Goal: Information Seeking & Learning: Learn about a topic

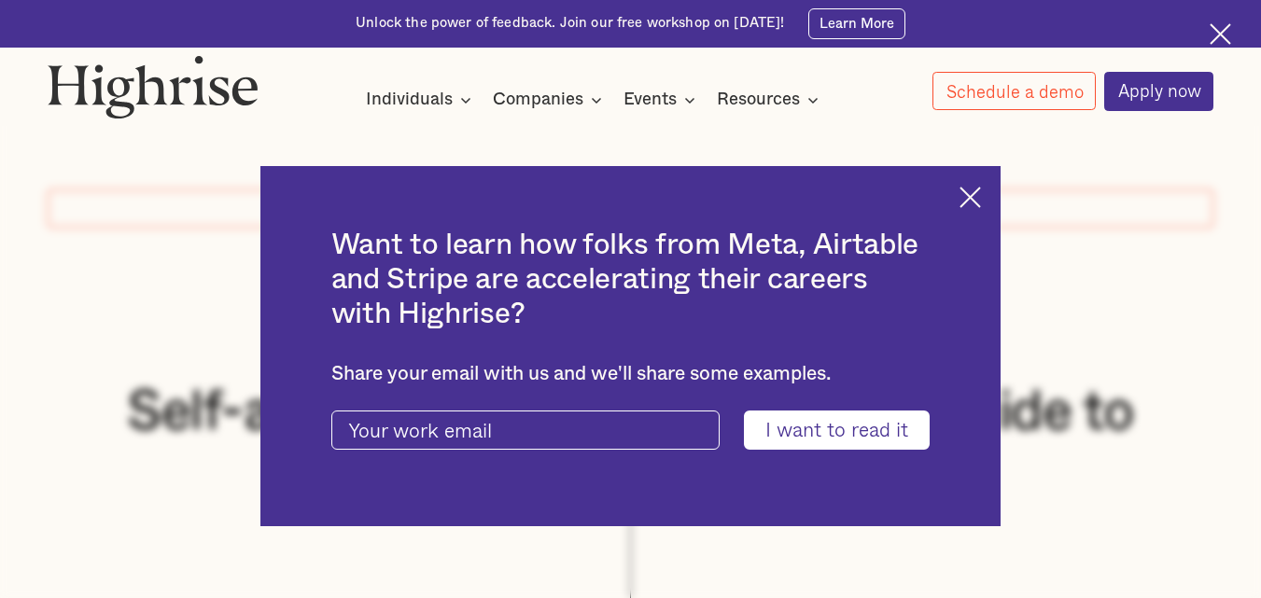
scroll to position [1083, 0]
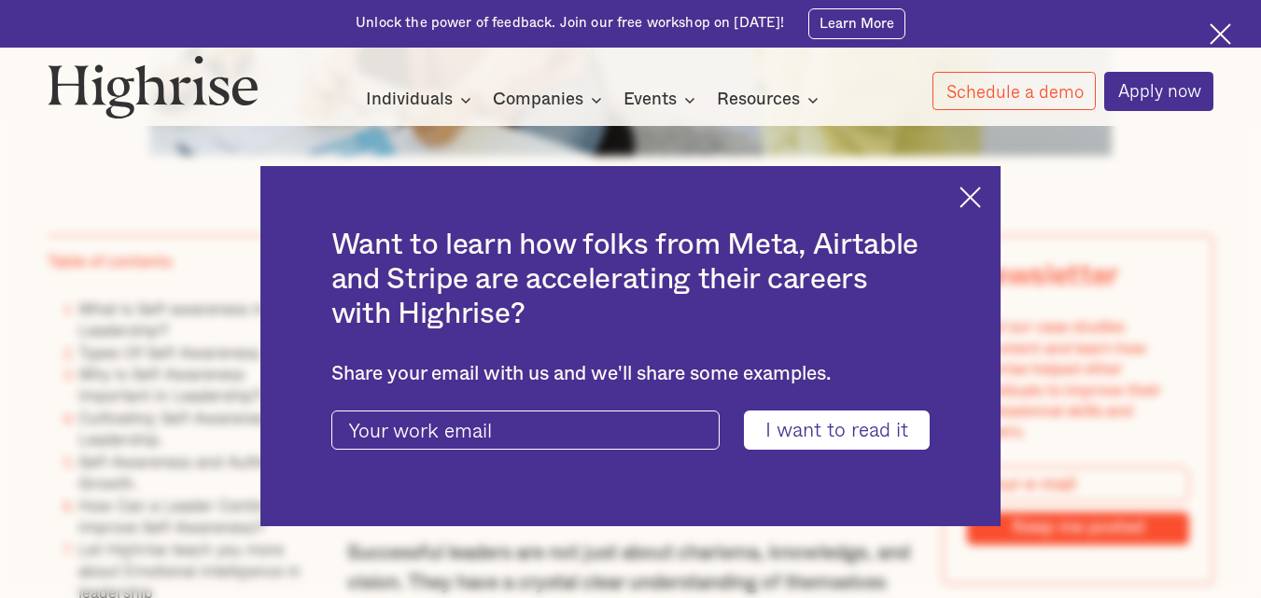
click at [981, 202] on img at bounding box center [970, 197] width 21 height 21
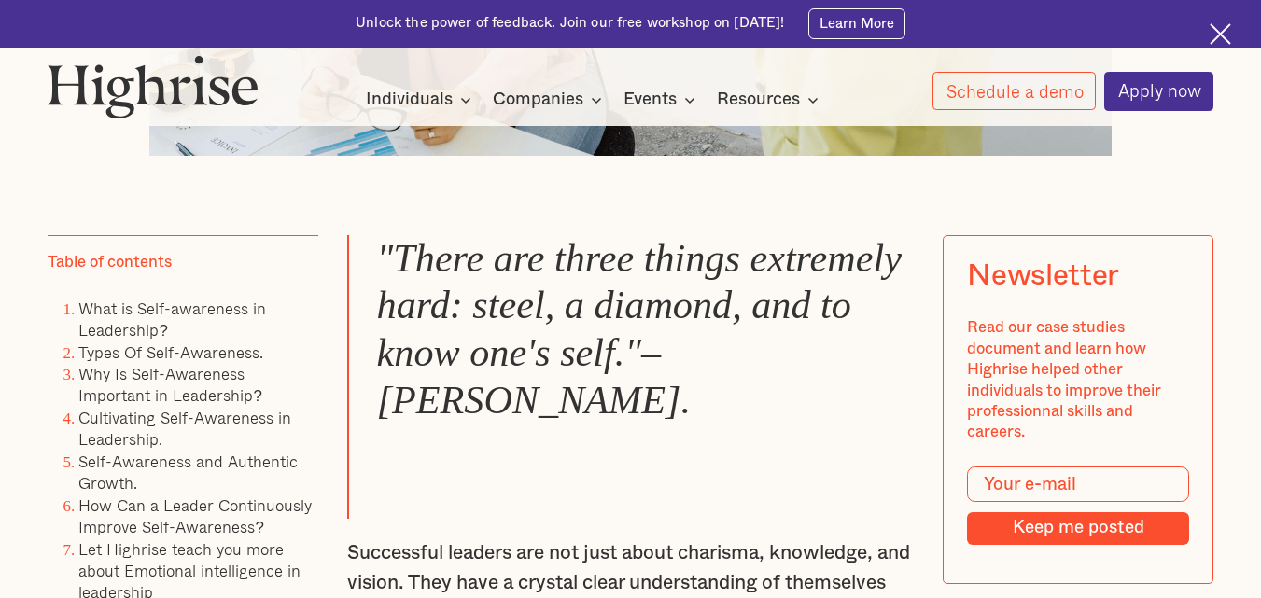
drag, startPoint x: 395, startPoint y: 264, endPoint x: 682, endPoint y: 505, distance: 375.0
click at [682, 505] on blockquote ""There are three things extremely hard: steel, a diamond, and to know one's sel…" at bounding box center [630, 377] width 567 height 284
copy em "There are three things extremely hard: steel, a diamond, and to know one's self…"
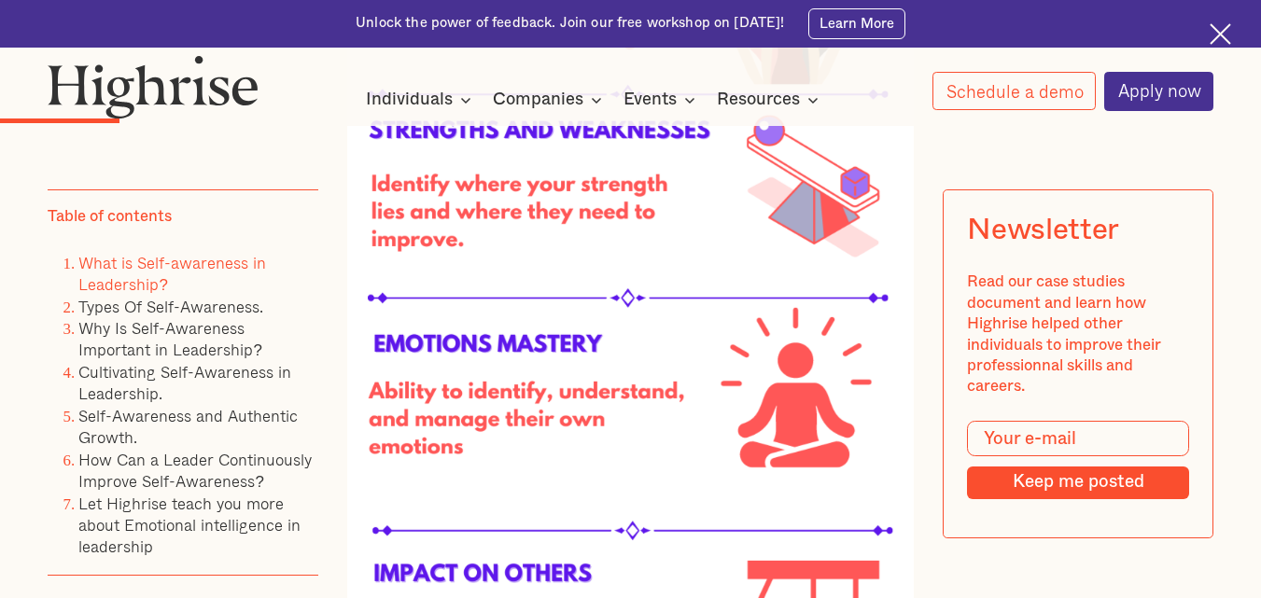
scroll to position [2725, 0]
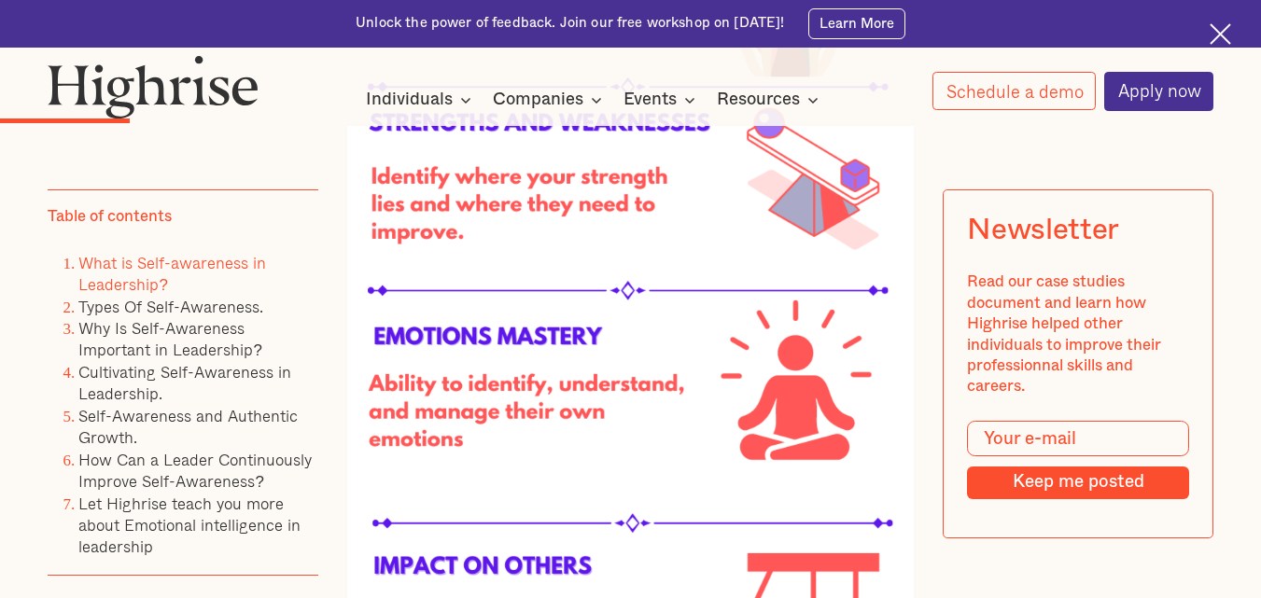
click at [534, 234] on img at bounding box center [630, 346] width 567 height 1416
click at [501, 131] on img at bounding box center [630, 346] width 567 height 1416
click at [504, 150] on img at bounding box center [630, 346] width 567 height 1416
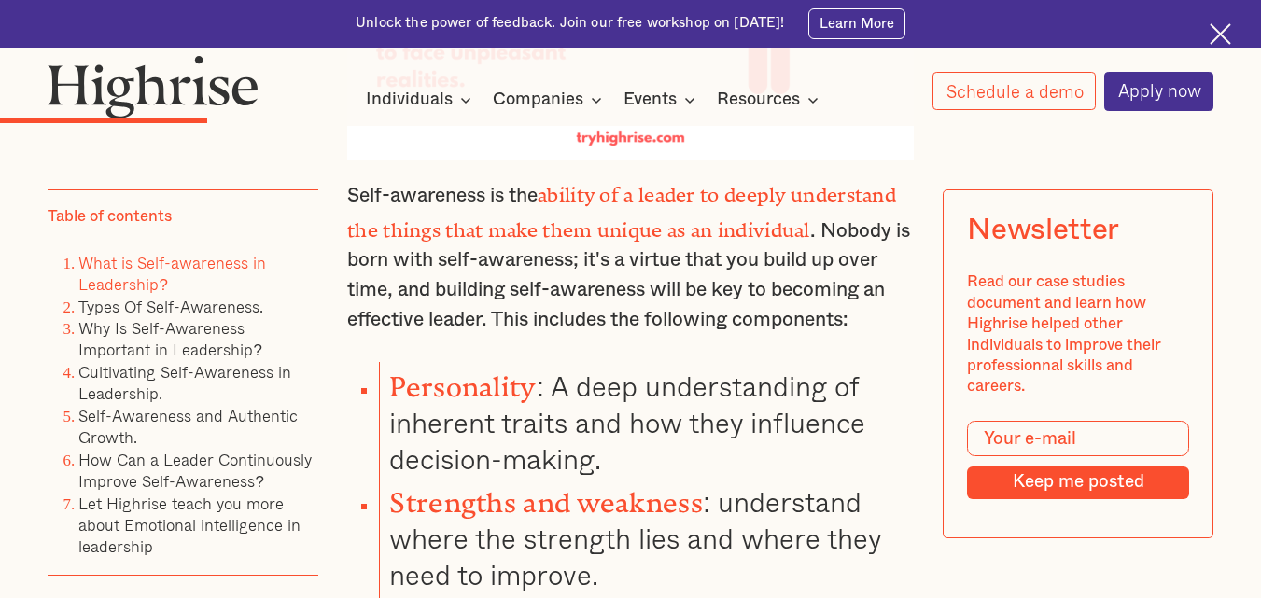
scroll to position [3621, 0]
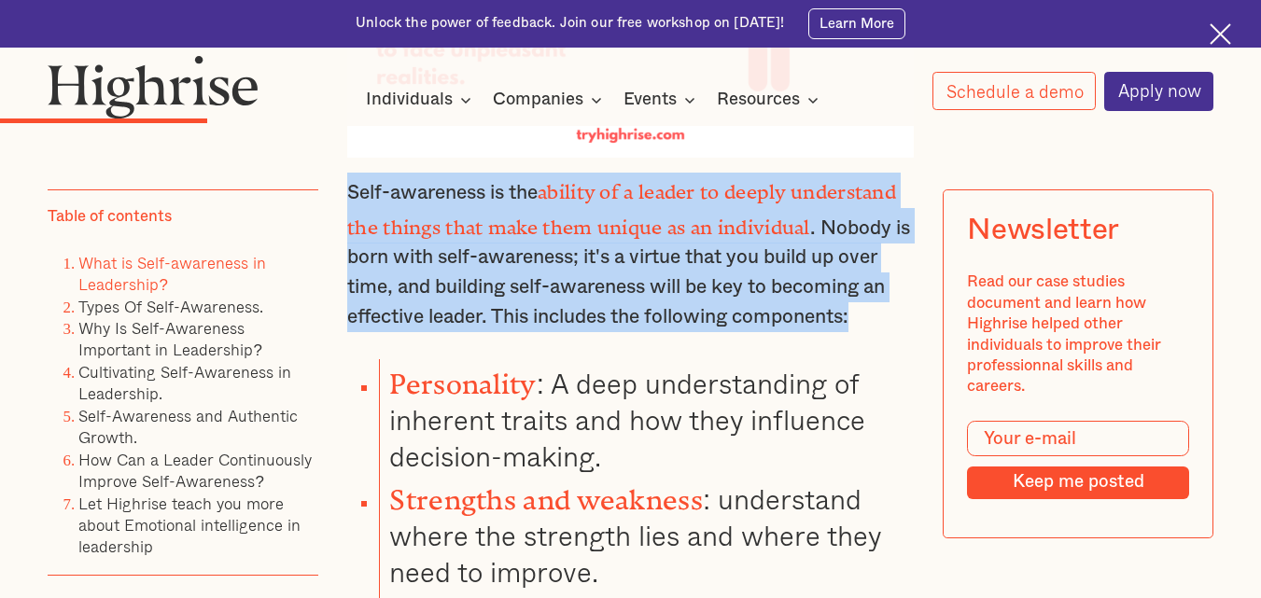
drag, startPoint x: 345, startPoint y: 215, endPoint x: 870, endPoint y: 337, distance: 538.6
click at [870, 331] on p "Self-awareness is the ability of a leader to deeply understand the things that …" at bounding box center [630, 252] width 567 height 159
copy p "Self-awareness is the ability of a leader to deeply understand the things that …"
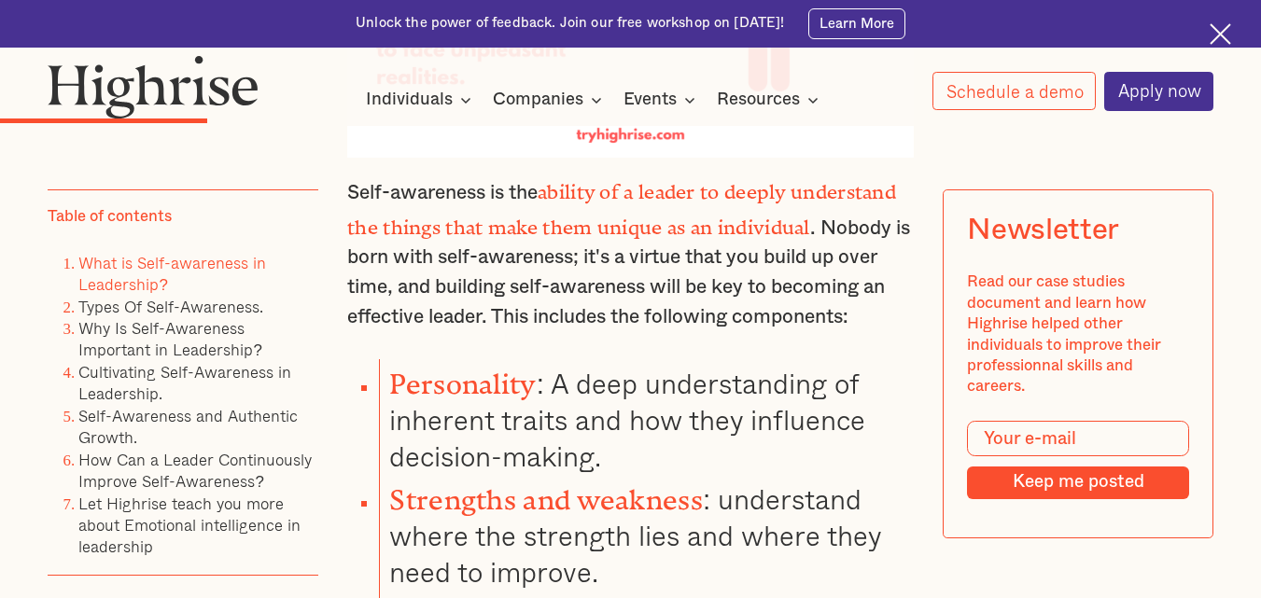
click at [608, 444] on li "Personality : A deep understanding of inherent traits and how they influence de…" at bounding box center [646, 417] width 535 height 116
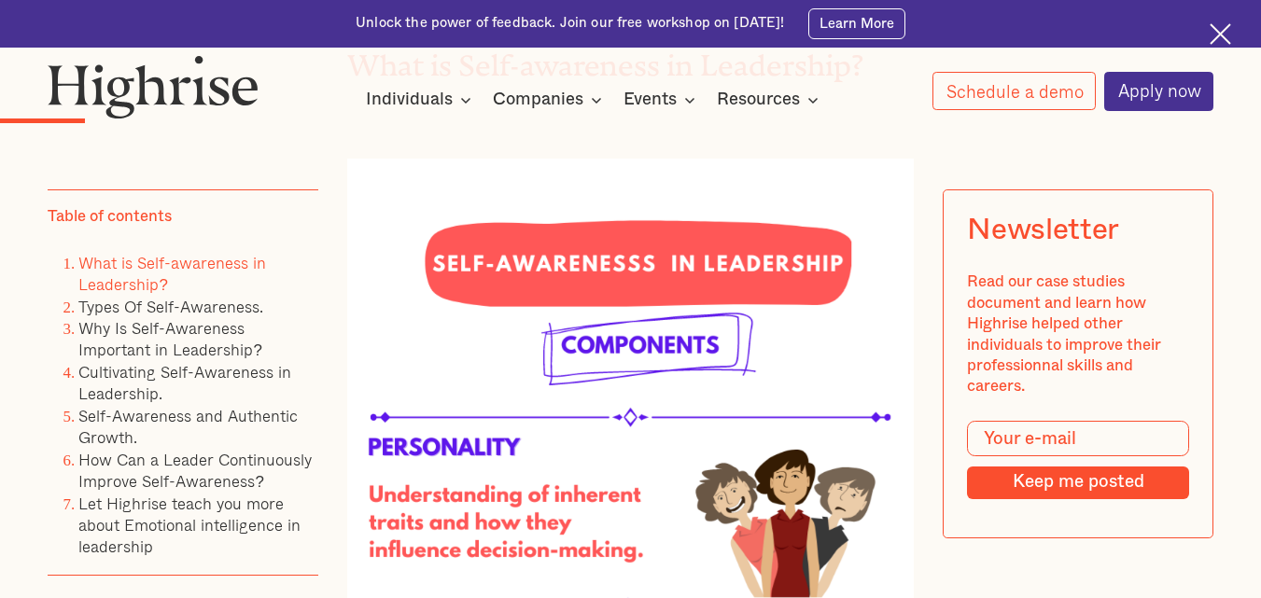
scroll to position [2203, 0]
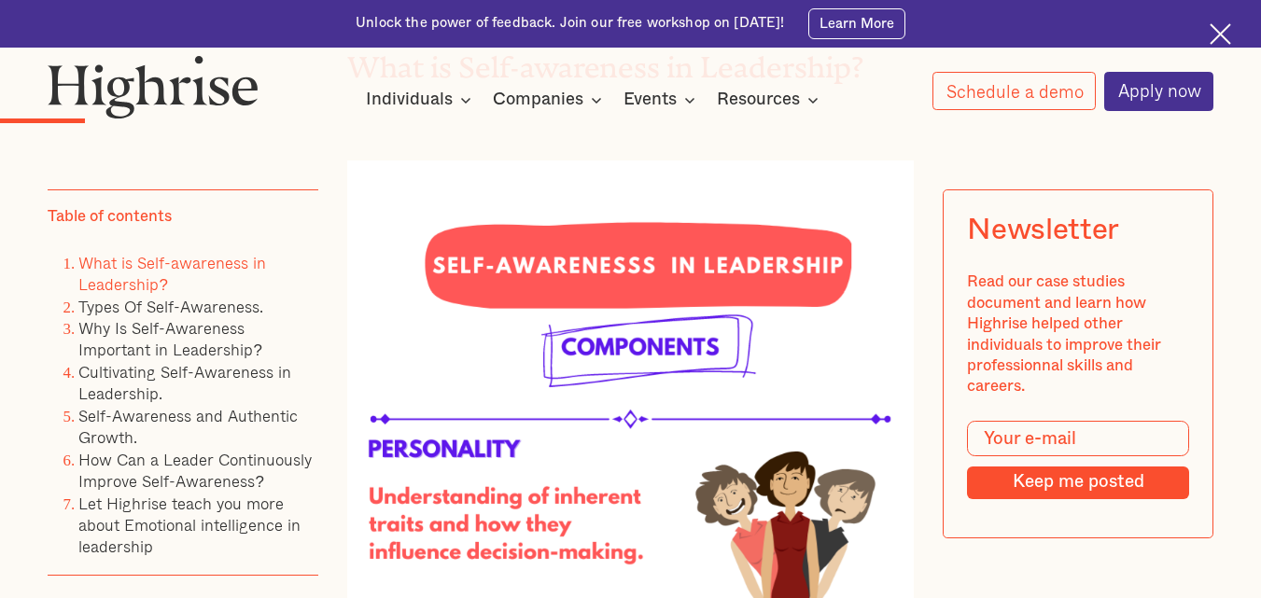
click at [207, 469] on link "How Can a Leader Continuously Improve Self-Awareness?" at bounding box center [194, 469] width 233 height 47
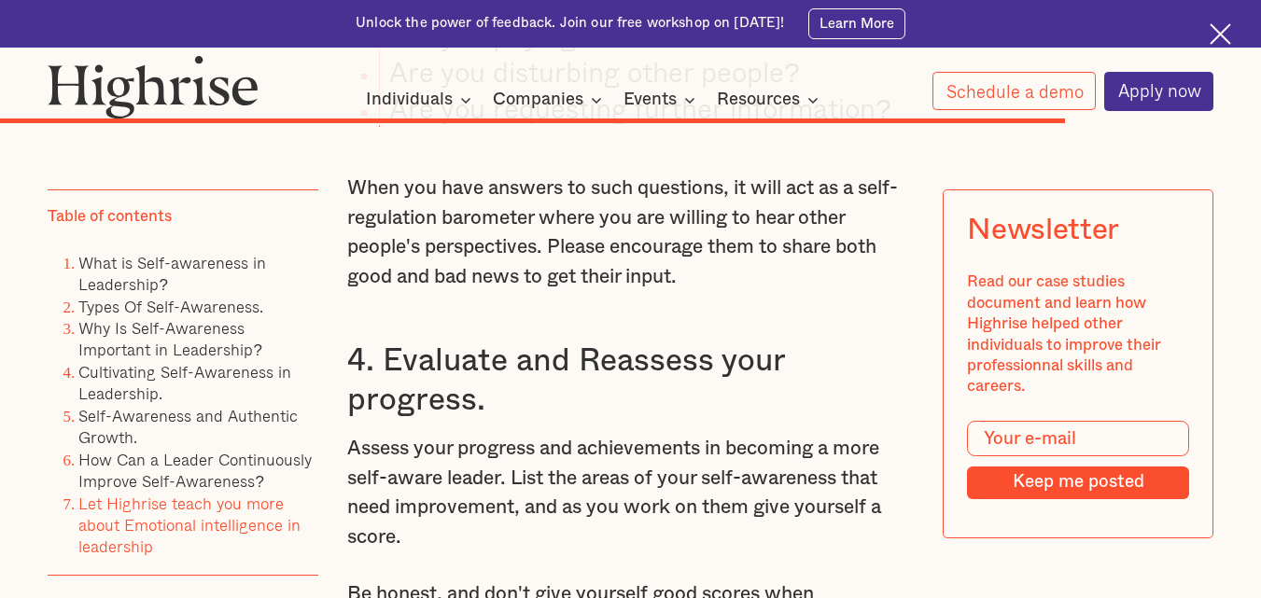
scroll to position [13510, 0]
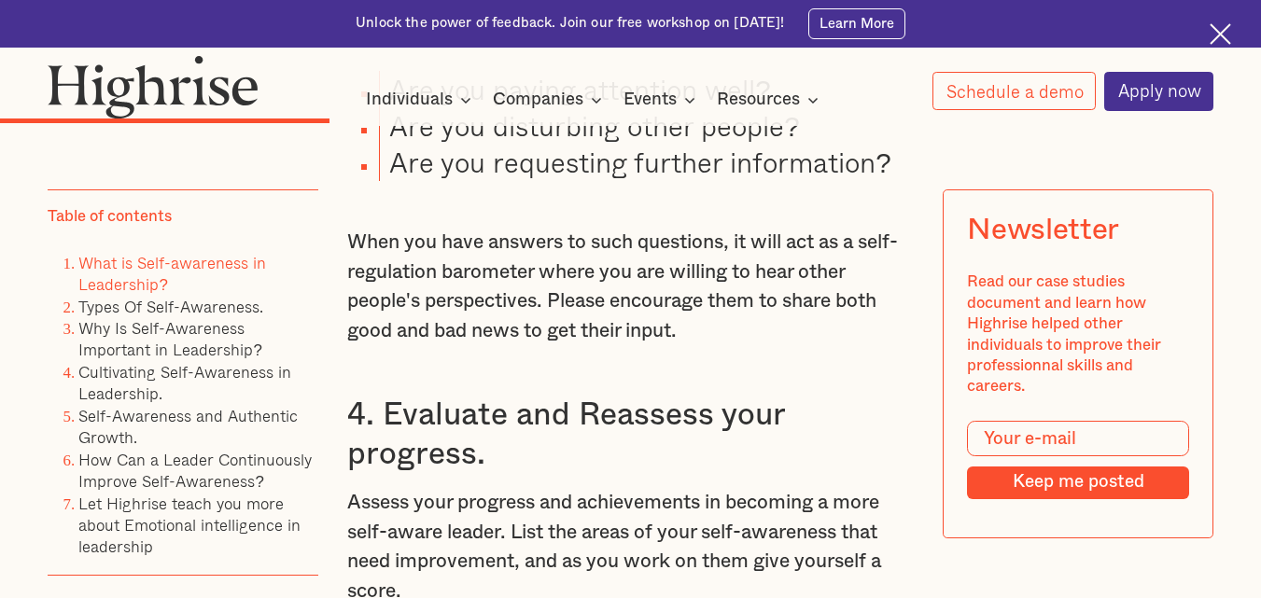
scroll to position [2203, 0]
